Goal: Information Seeking & Learning: Learn about a topic

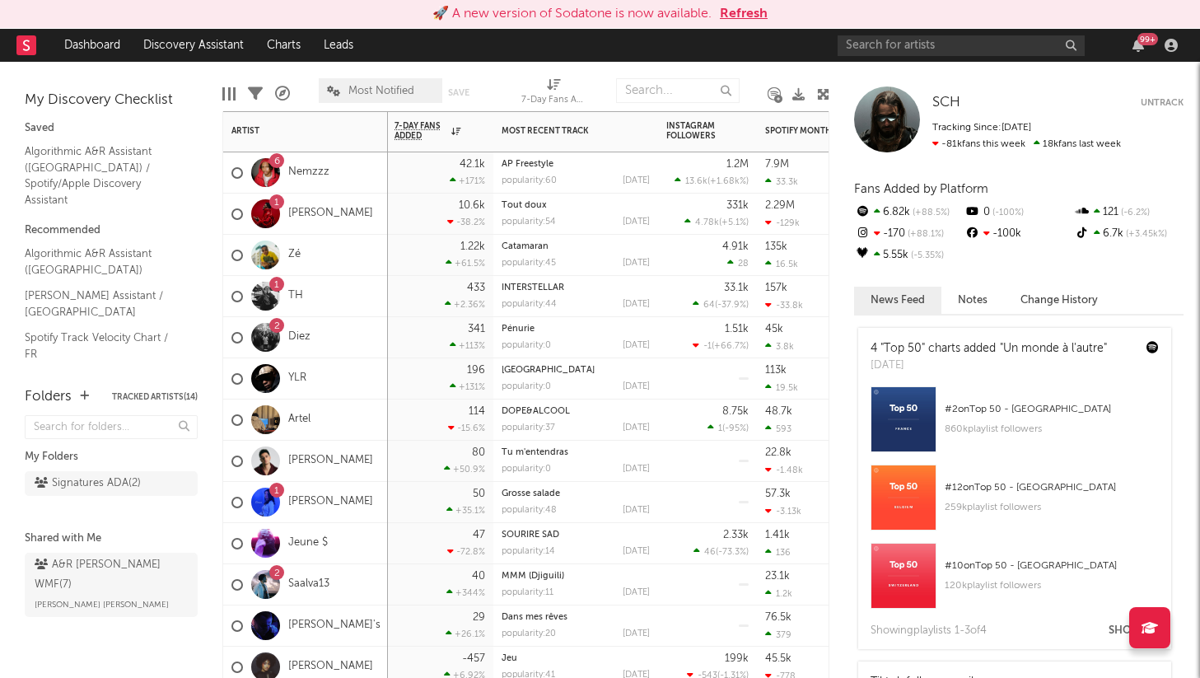
click at [474, 195] on div "10.6k -38.2 %" at bounding box center [440, 214] width 91 height 40
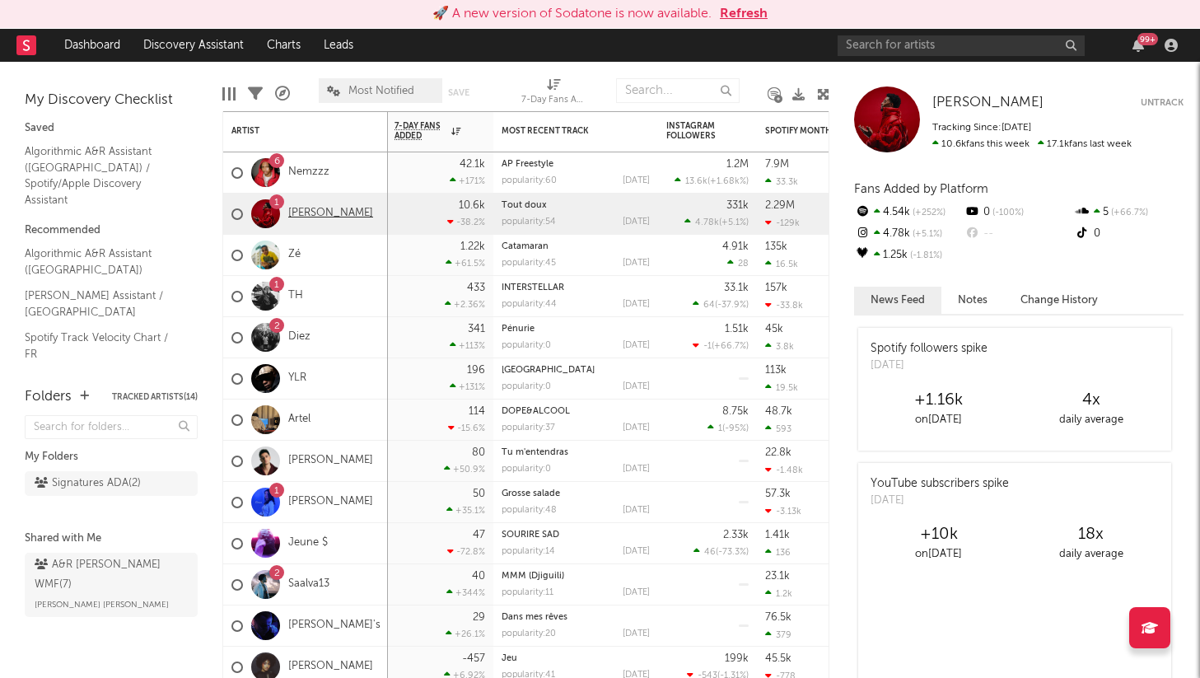
click at [302, 213] on link "[PERSON_NAME]" at bounding box center [330, 214] width 85 height 14
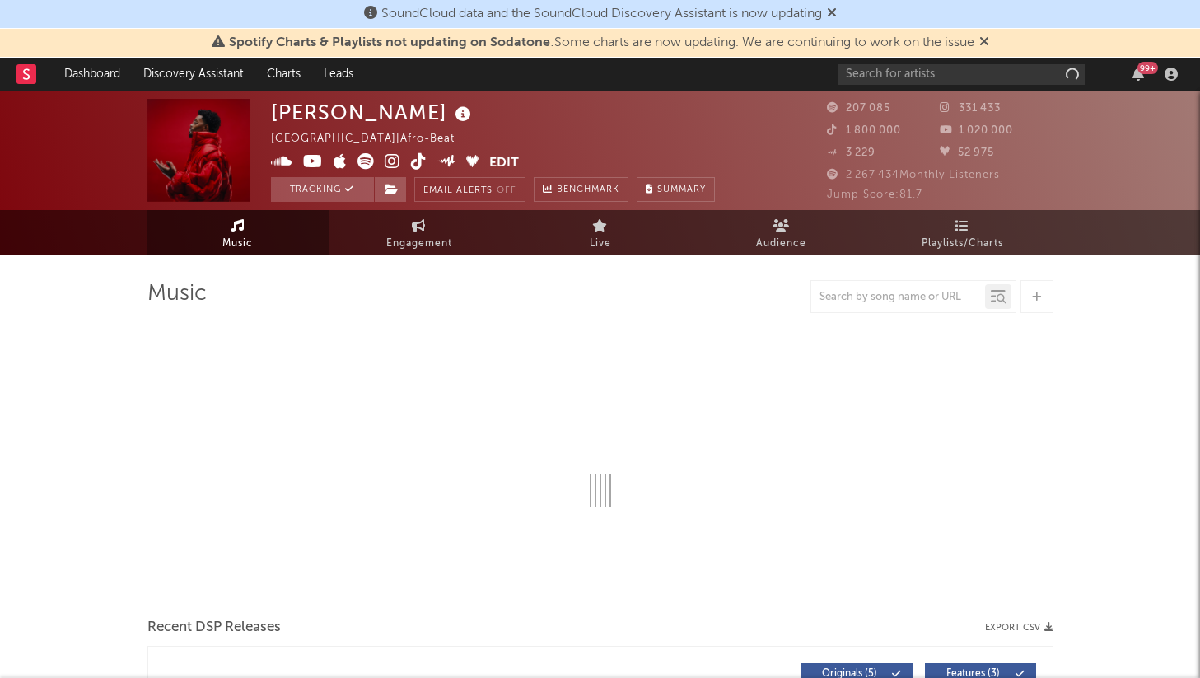
click at [835, 12] on icon at bounding box center [832, 12] width 10 height 13
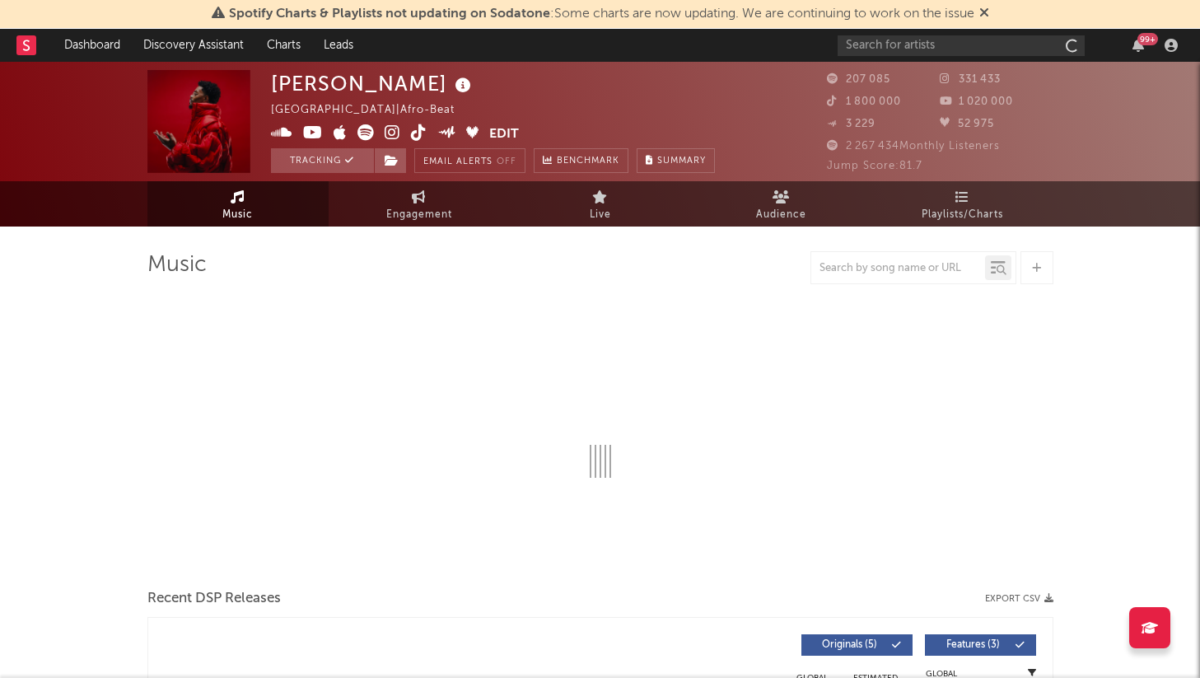
select select "6m"
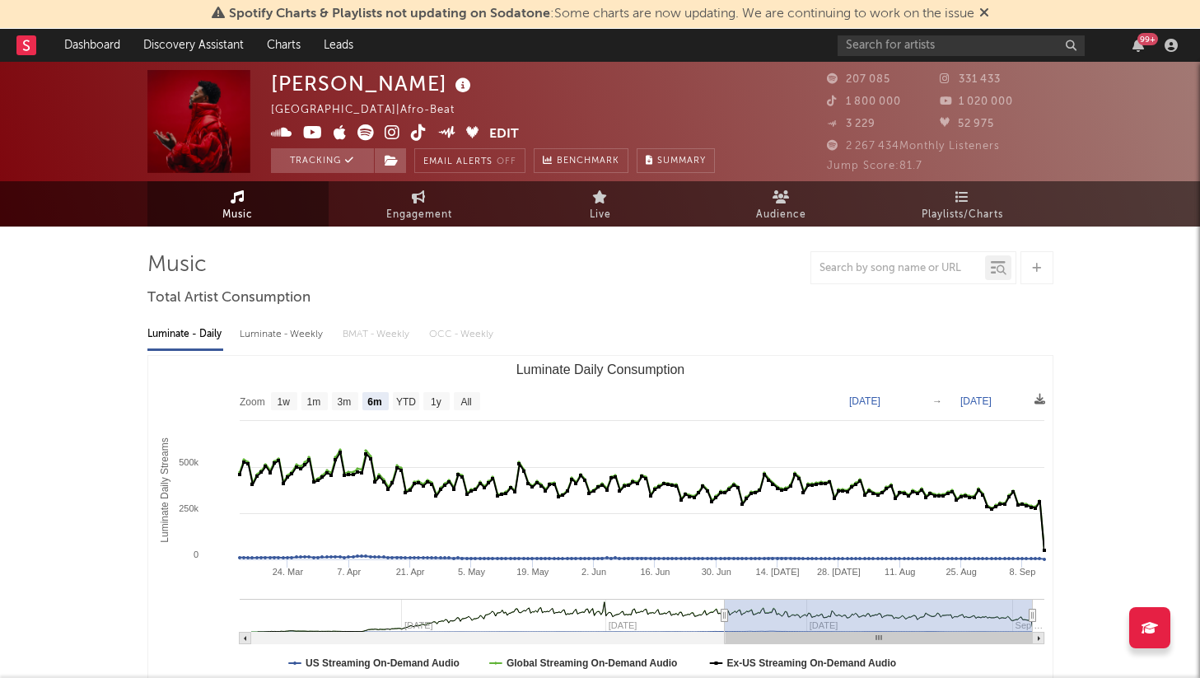
click at [985, 13] on icon at bounding box center [985, 12] width 10 height 13
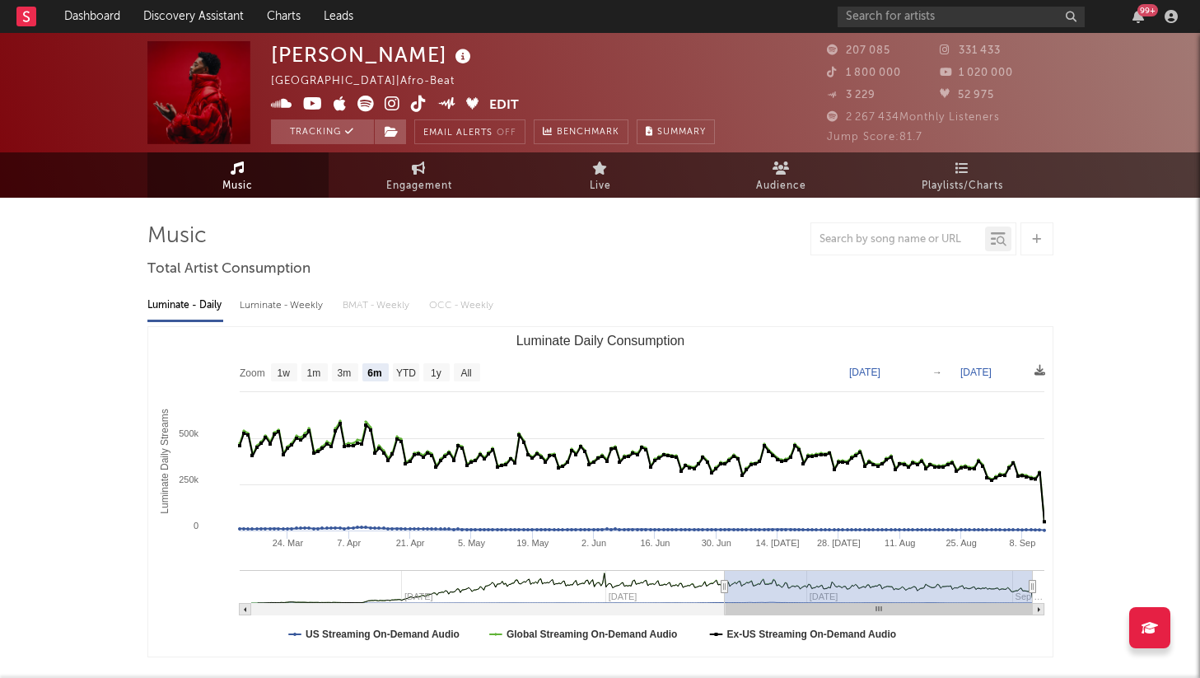
click at [19, 23] on rect at bounding box center [26, 17] width 20 height 20
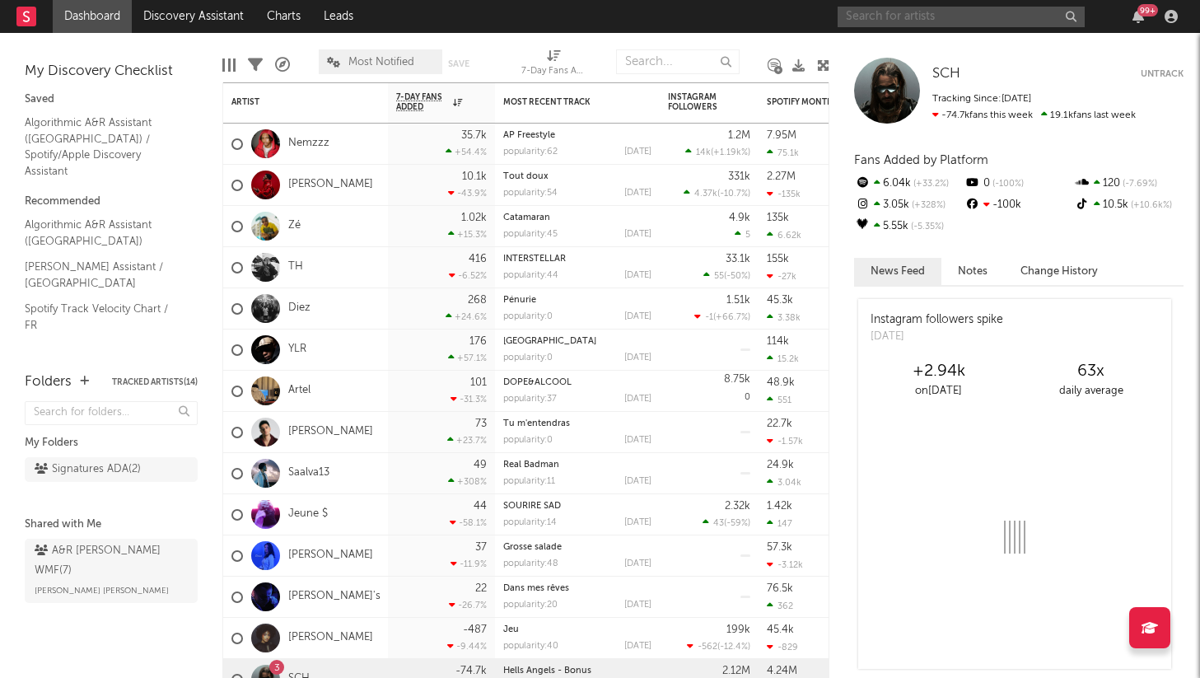
click at [881, 22] on input "text" at bounding box center [961, 17] width 247 height 21
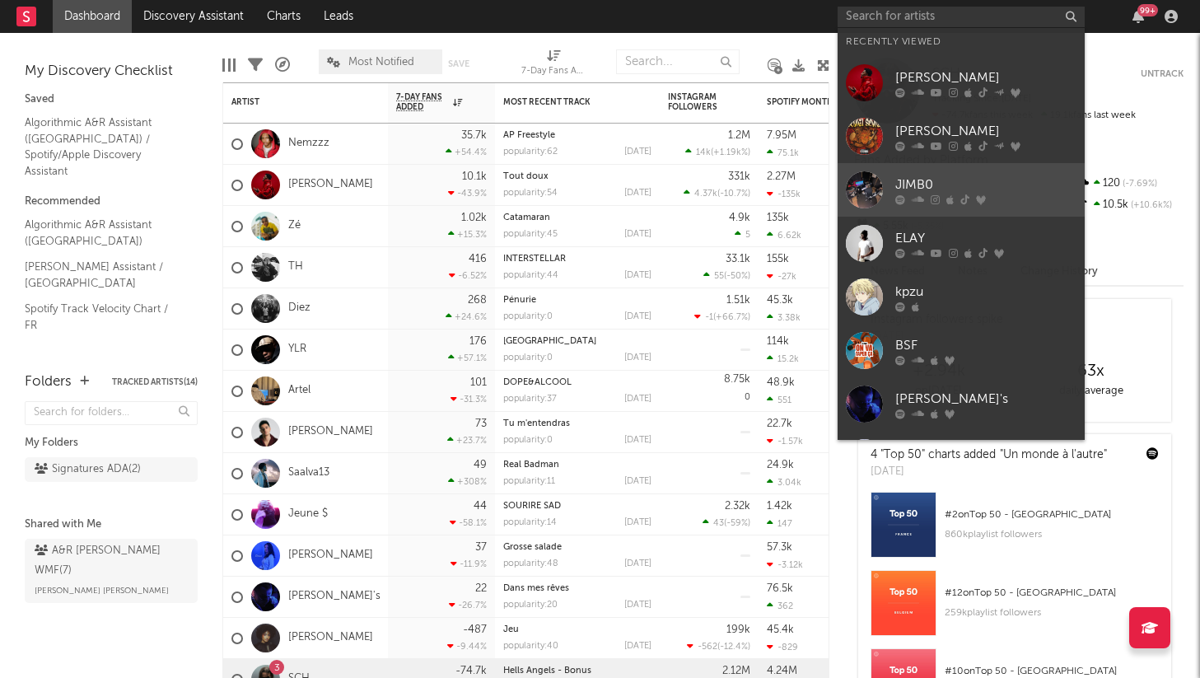
click at [897, 180] on div "JIMB0" at bounding box center [986, 185] width 181 height 20
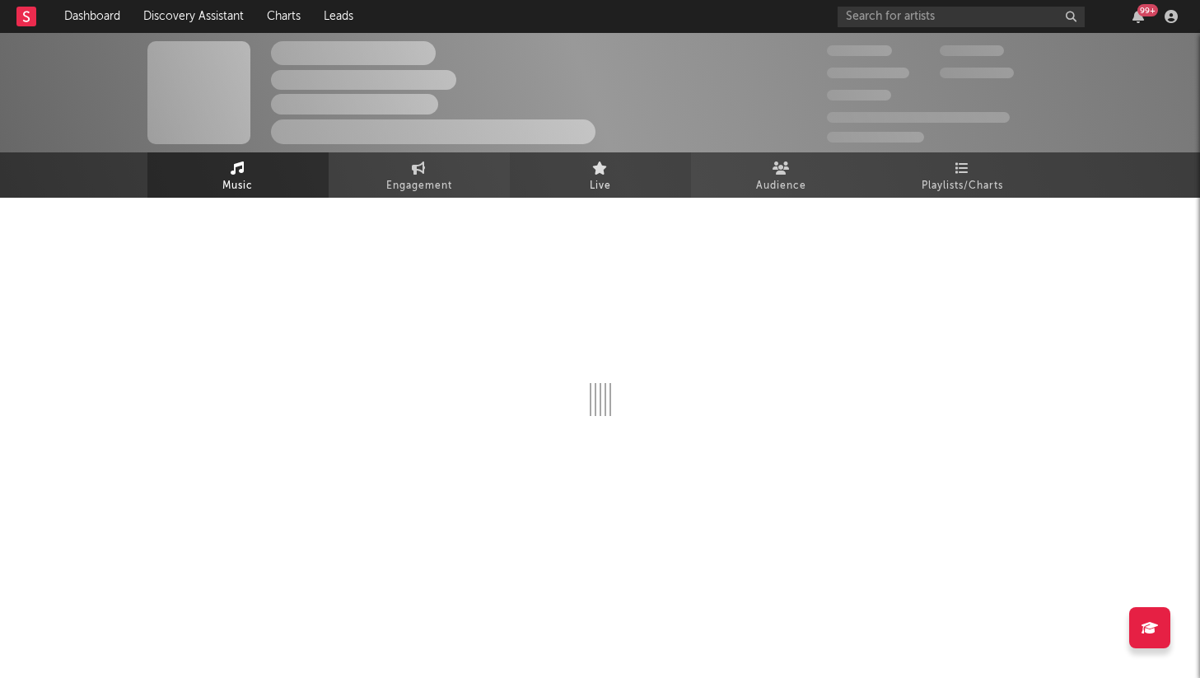
select select "1w"
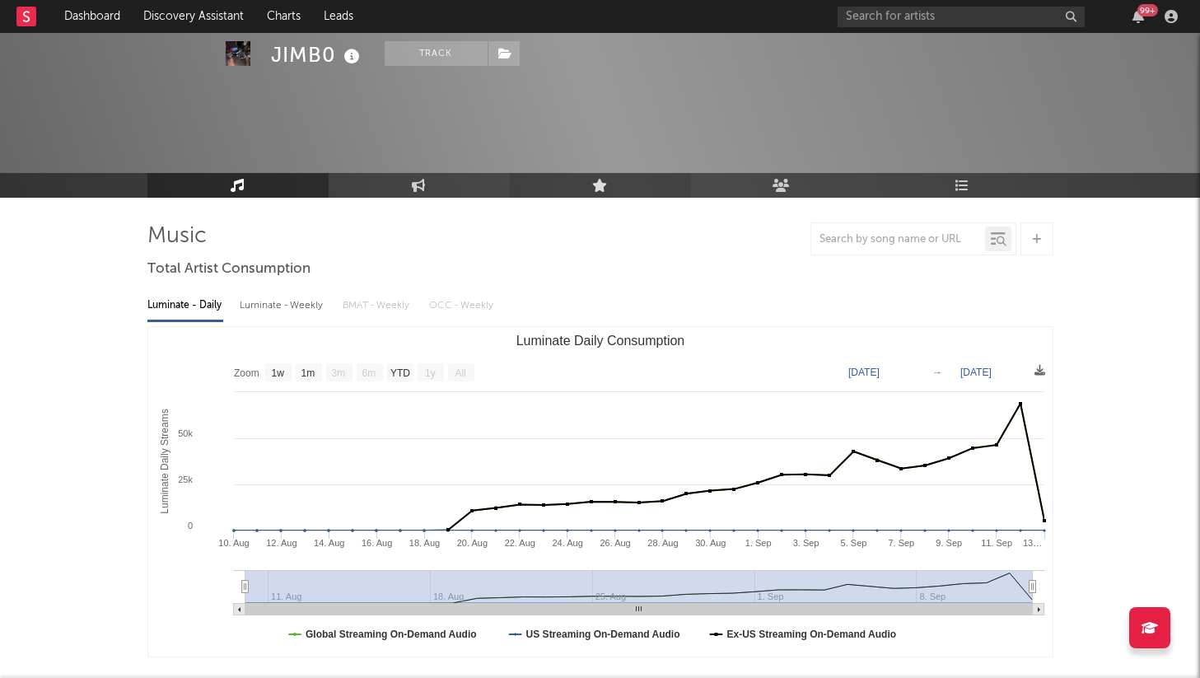
scroll to position [83, 0]
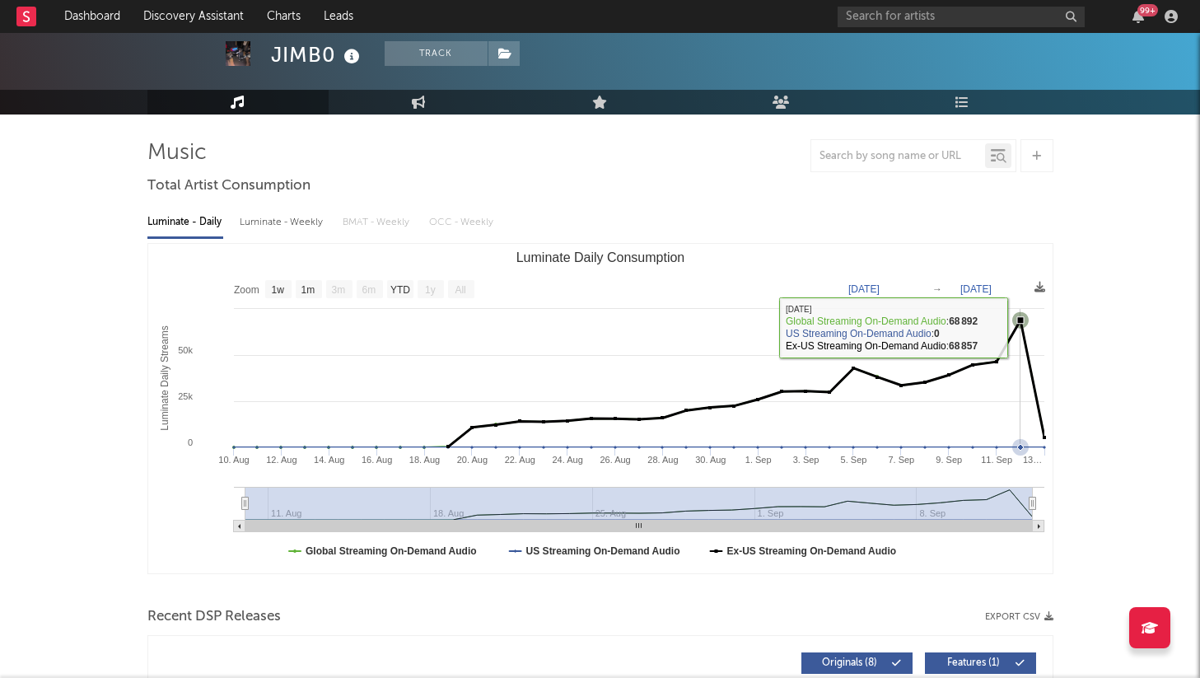
click at [1014, 325] on icon "Luminate Daily Consumption" at bounding box center [1021, 320] width 16 height 16
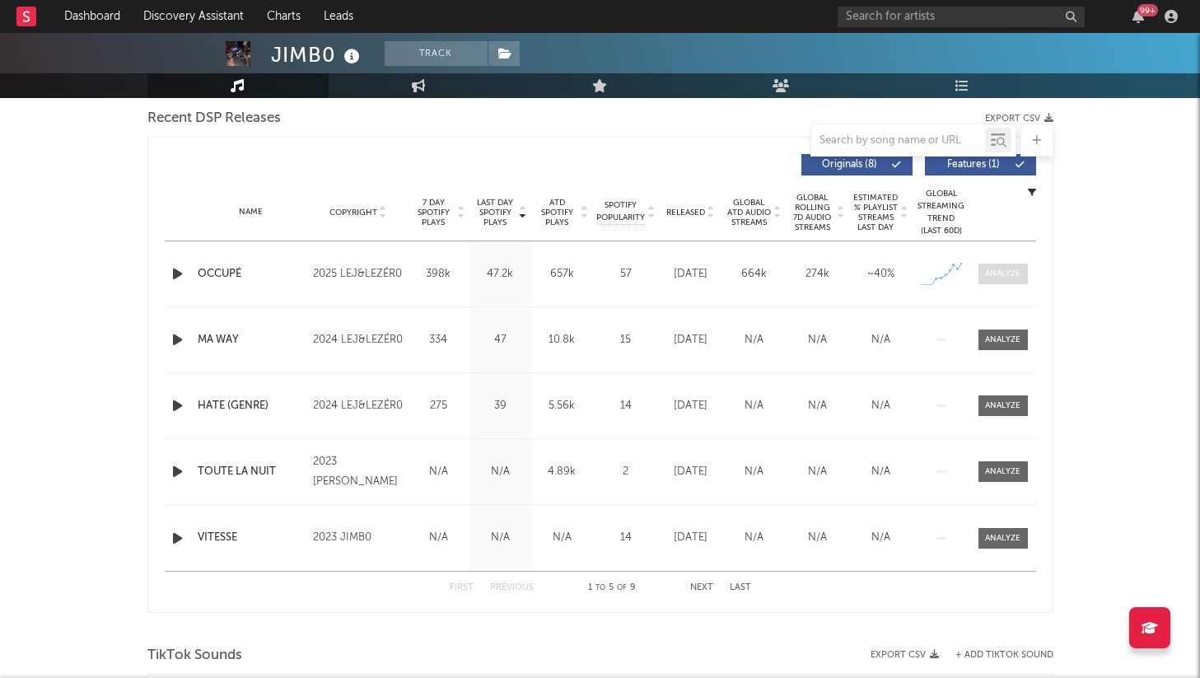
scroll to position [581, 0]
click at [1006, 264] on span at bounding box center [1003, 274] width 49 height 21
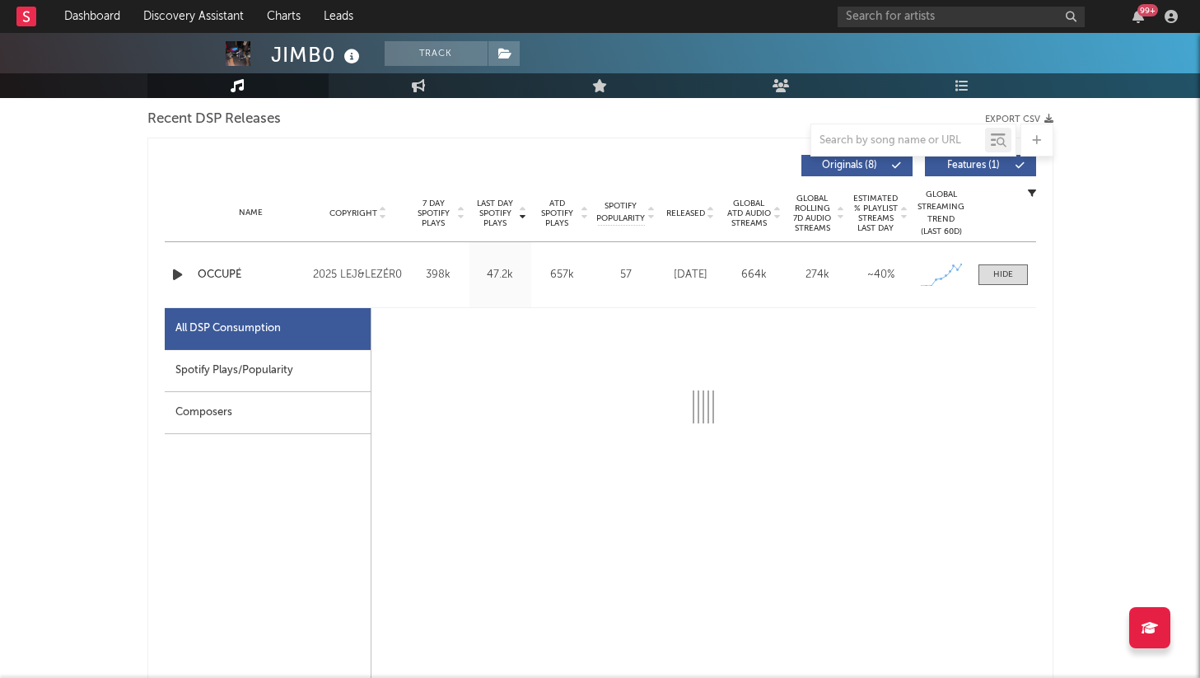
select select "1w"
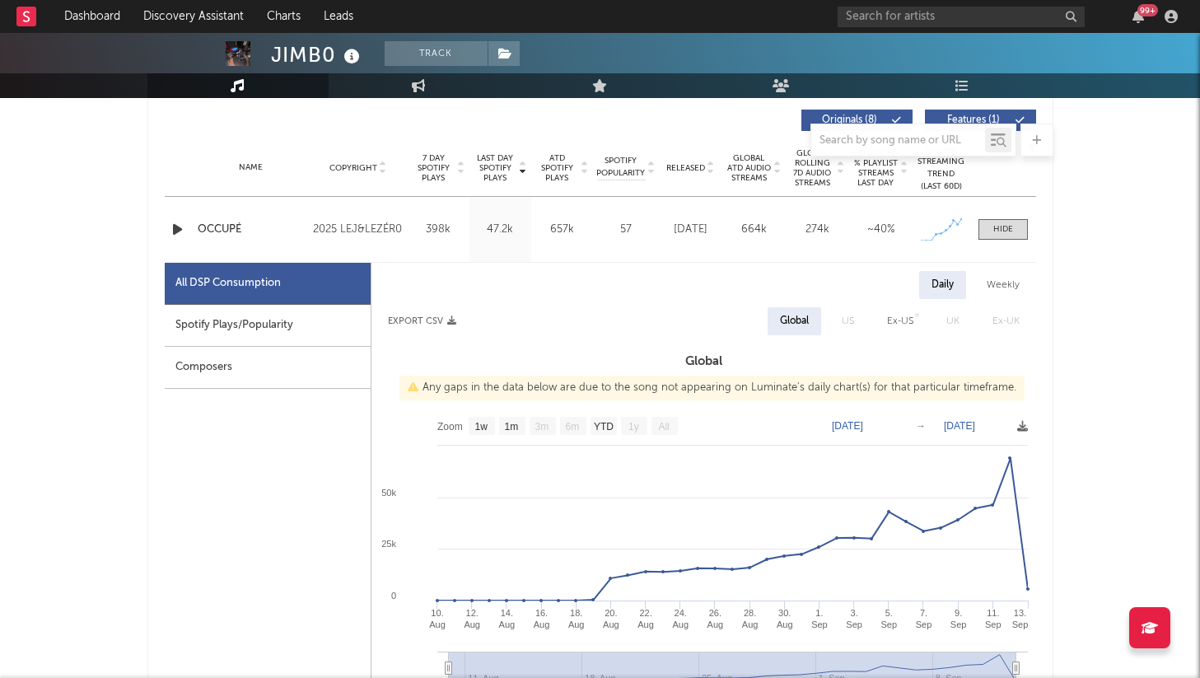
scroll to position [643, 0]
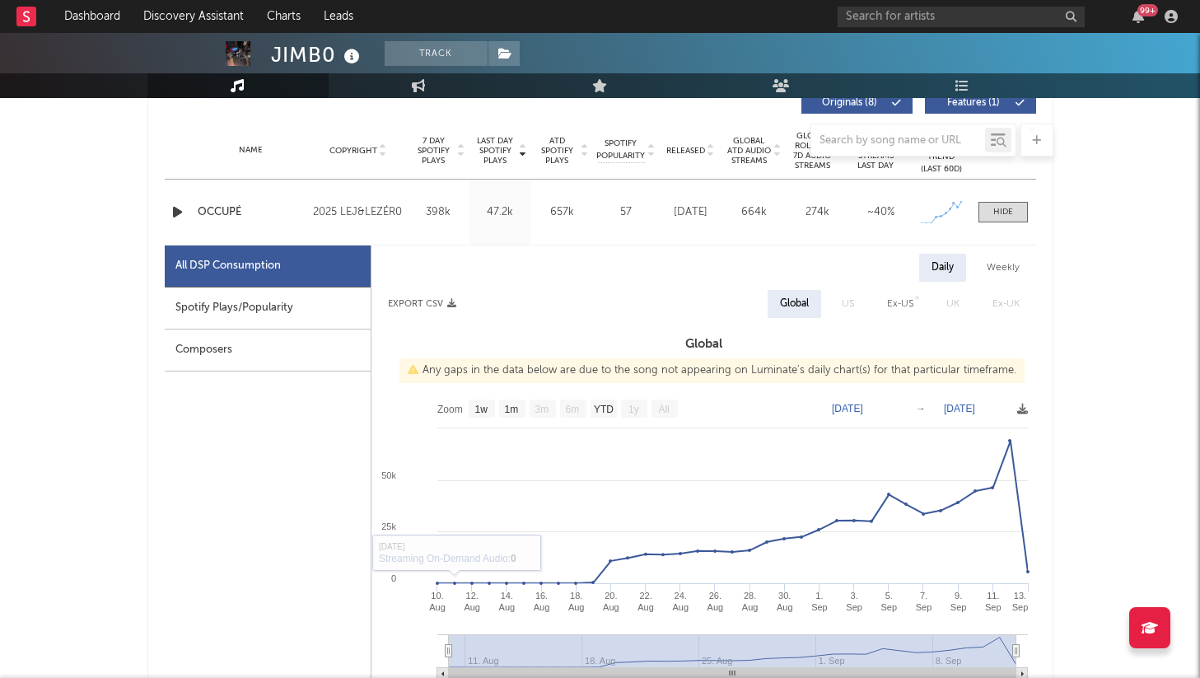
click at [230, 307] on div "Spotify Plays/Popularity" at bounding box center [268, 309] width 206 height 42
select select "1w"
